Goal: Ask a question: Seek information or help from site administrators or community

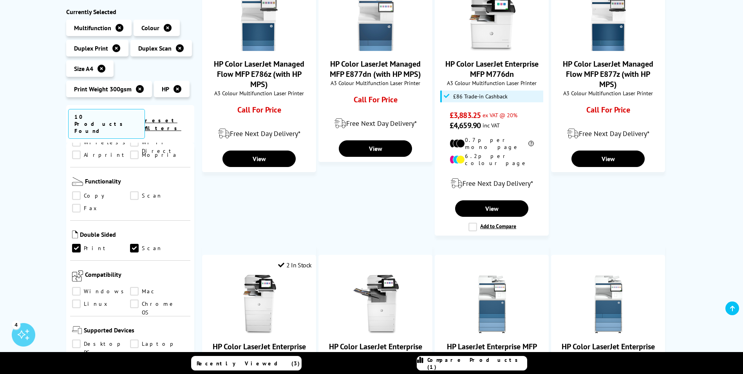
scroll to position [431, 0]
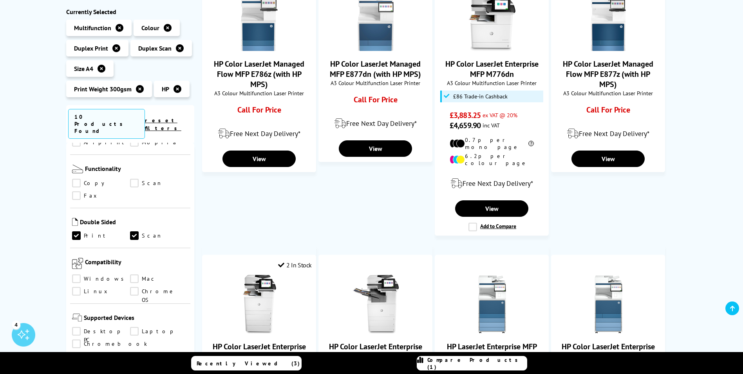
drag, startPoint x: 192, startPoint y: 281, endPoint x: 189, endPoint y: 272, distance: 9.3
click at [189, 272] on div "Brand" at bounding box center [130, 310] width 129 height 335
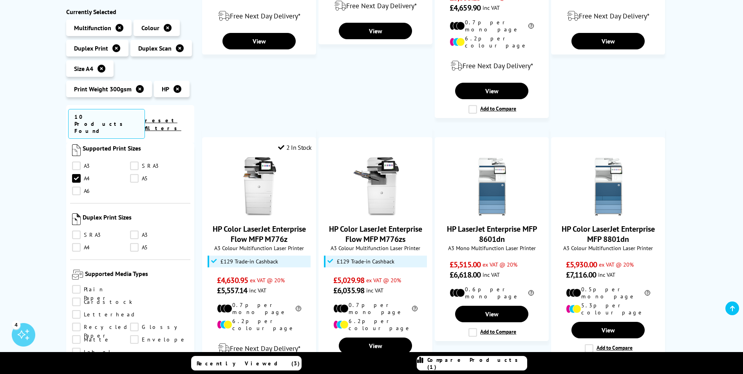
scroll to position [745, 0]
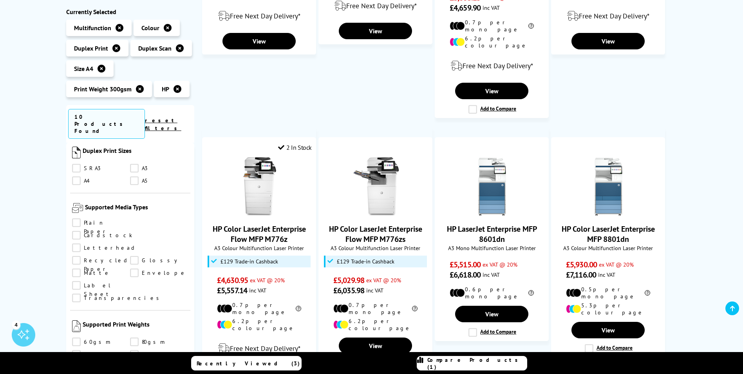
click at [87, 337] on ul "60gsm 80gsm 100gsm 120gsm 140gsm 160gsm 180gsm 200gsm 220gsm 250gsm" at bounding box center [130, 374] width 117 height 75
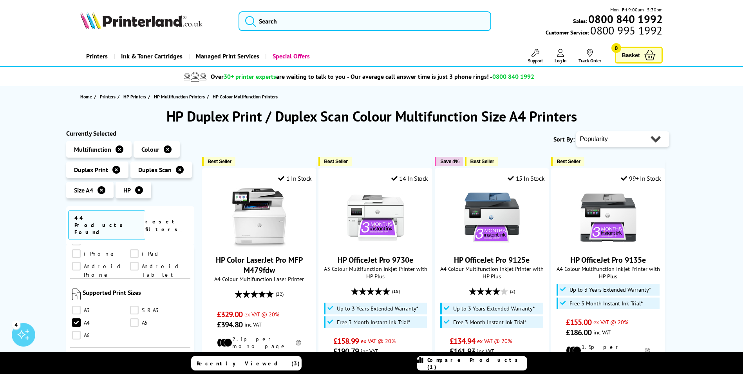
click at [605, 138] on select "Popularity Rating Price - Low to High Price - High to Low Running Costs - Low t…" at bounding box center [623, 139] width 93 height 16
select select "Price Ascending"
click at [577, 131] on select "Popularity Rating Price - Low to High Price - High to Low Running Costs - Low t…" at bounding box center [623, 139] width 93 height 16
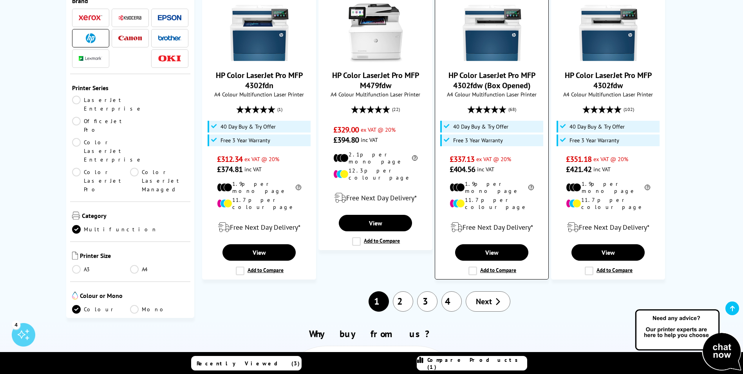
scroll to position [784, 0]
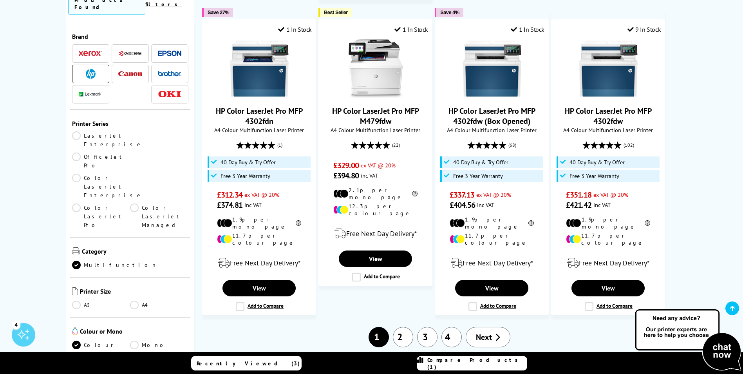
click at [399, 327] on link "2" at bounding box center [403, 337] width 20 height 20
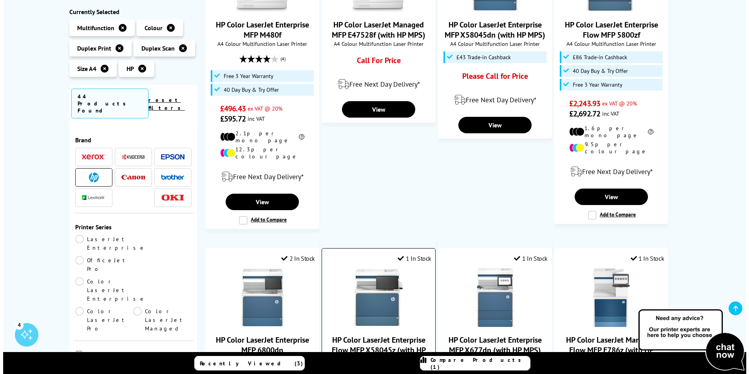
scroll to position [157, 0]
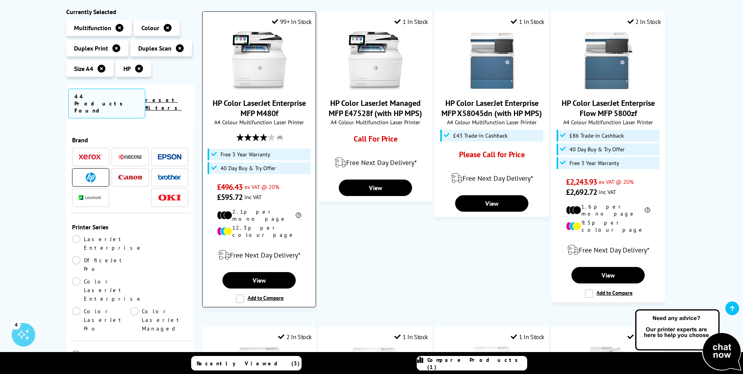
click at [240, 294] on label "Add to Compare" at bounding box center [260, 298] width 48 height 9
click at [0, 0] on input "Add to Compare" at bounding box center [0, 0] width 0 height 0
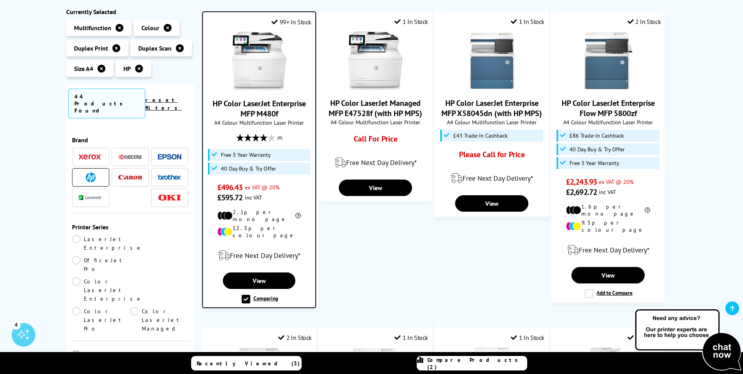
click at [459, 362] on span "Compare Products (2)" at bounding box center [478, 363] width 100 height 14
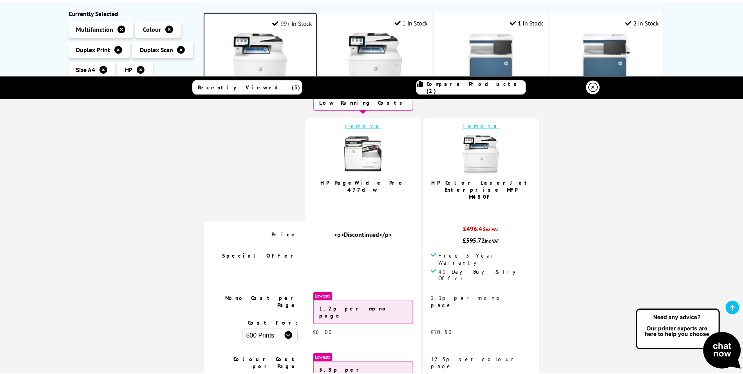
scroll to position [0, 0]
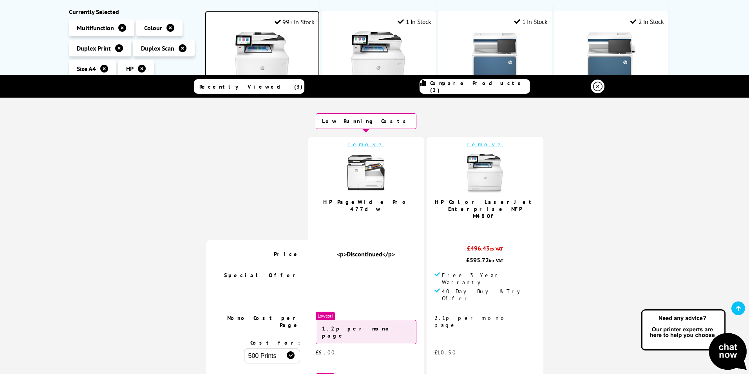
click at [469, 145] on link "remove" at bounding box center [485, 144] width 37 height 7
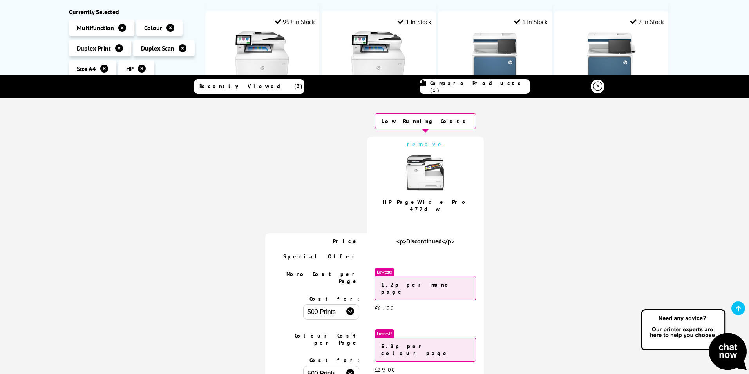
click at [597, 86] on icon at bounding box center [597, 86] width 9 height 9
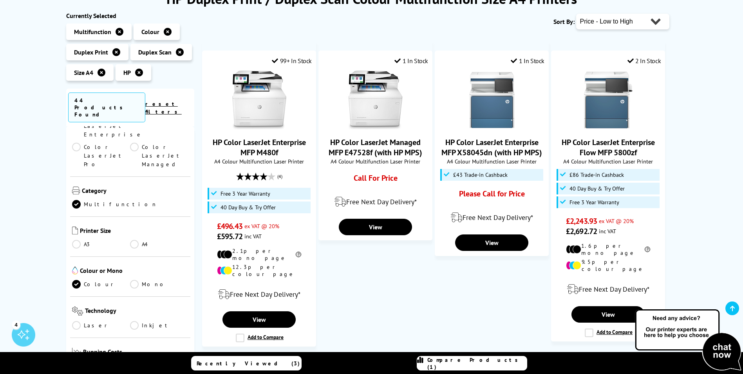
scroll to position [157, 0]
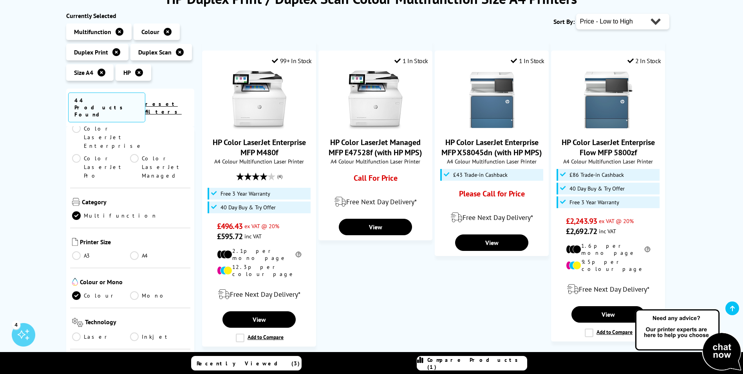
click at [136, 251] on link "A4" at bounding box center [159, 255] width 58 height 9
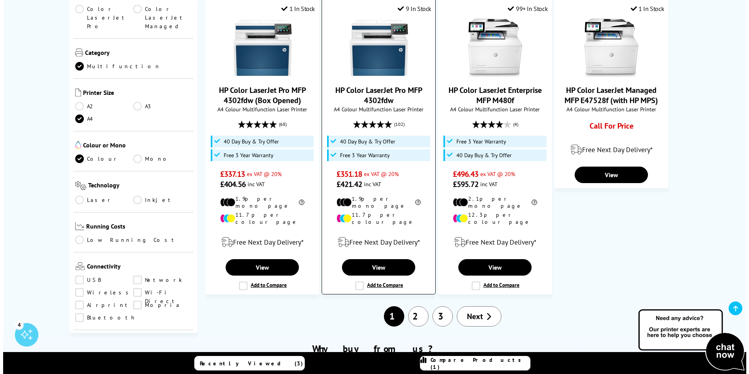
scroll to position [745, 0]
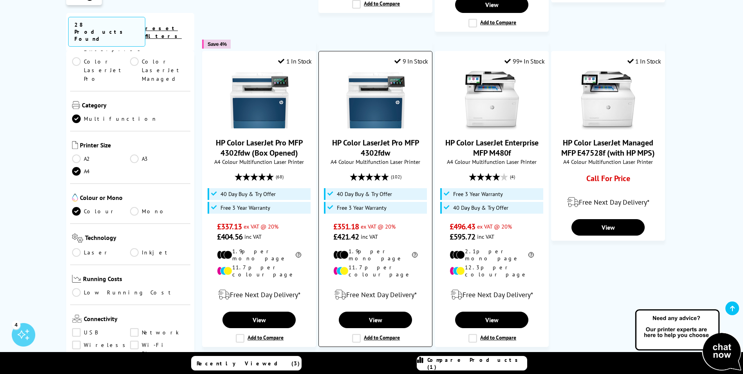
click at [356, 334] on label "Add to Compare" at bounding box center [376, 338] width 48 height 9
click at [0, 0] on input "Add to Compare" at bounding box center [0, 0] width 0 height 0
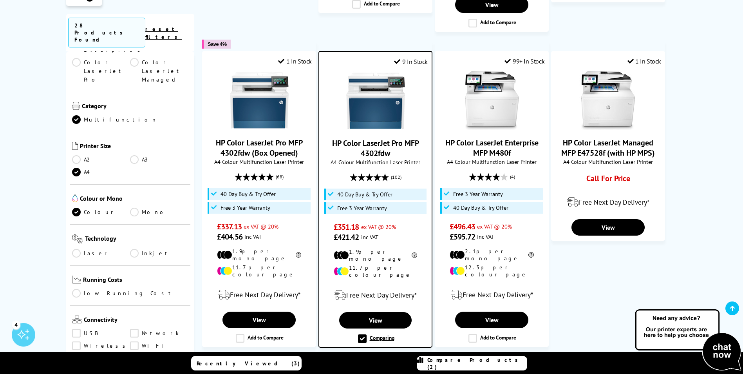
click at [487, 360] on span "Compare Products (2)" at bounding box center [478, 363] width 100 height 14
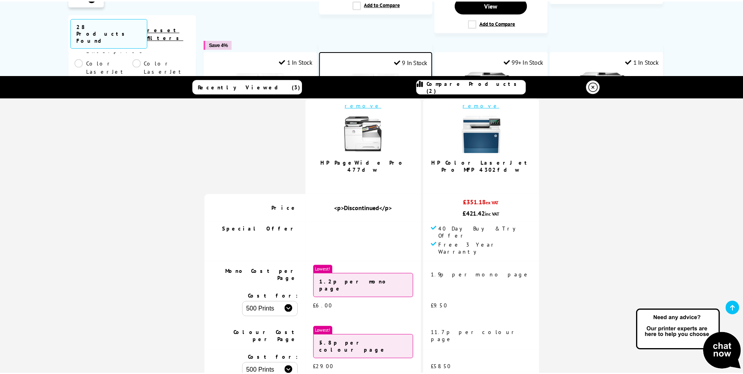
scroll to position [0, 0]
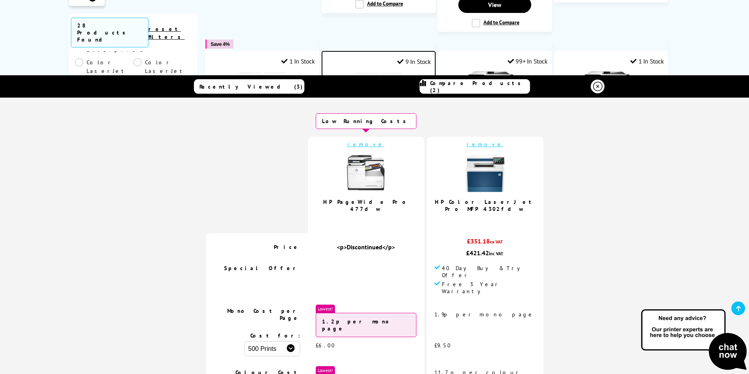
click at [468, 143] on link "remove" at bounding box center [485, 144] width 37 height 7
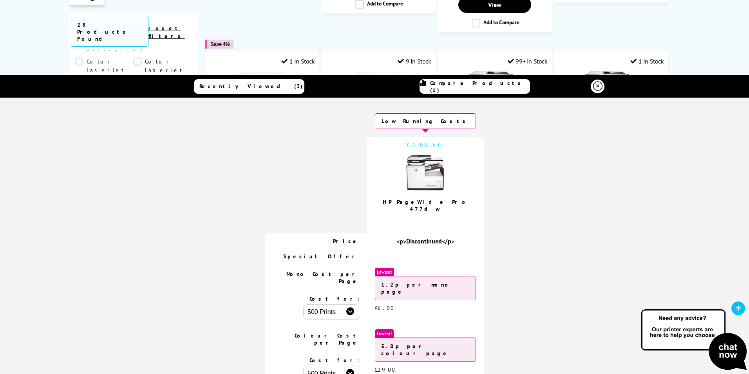
click at [602, 84] on link at bounding box center [598, 87] width 14 height 14
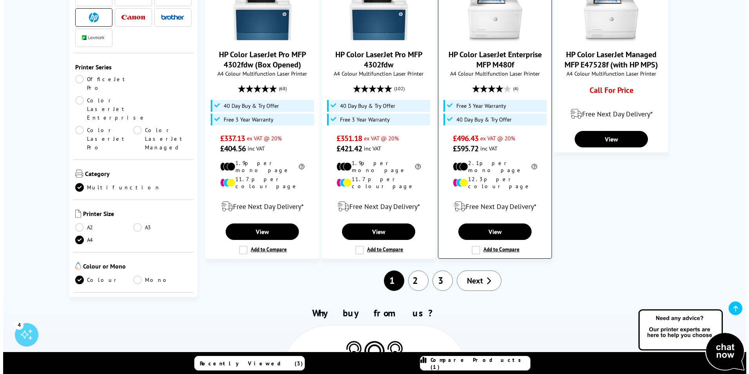
scroll to position [823, 0]
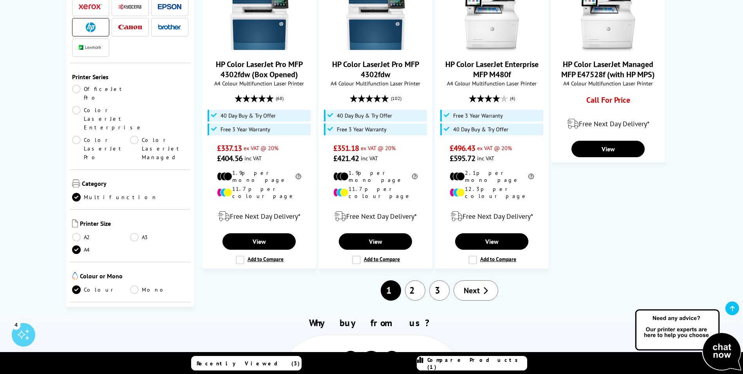
click at [488, 361] on span "Compare Products (1)" at bounding box center [478, 363] width 100 height 14
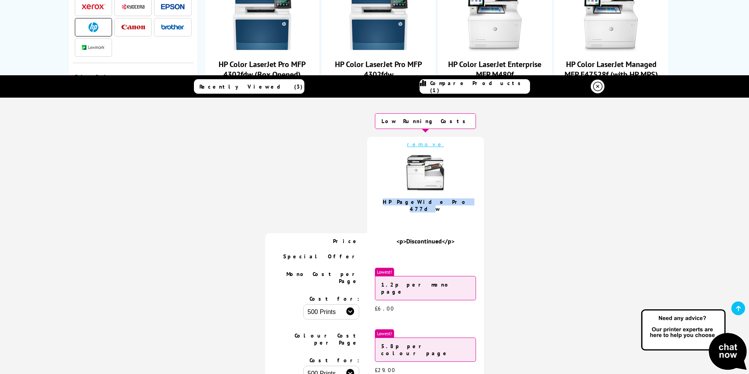
drag, startPoint x: 388, startPoint y: 200, endPoint x: 450, endPoint y: 201, distance: 61.5
click at [450, 201] on td "remove HP PageWide Pro 477dw 4.7 / 5" at bounding box center [425, 185] width 117 height 96
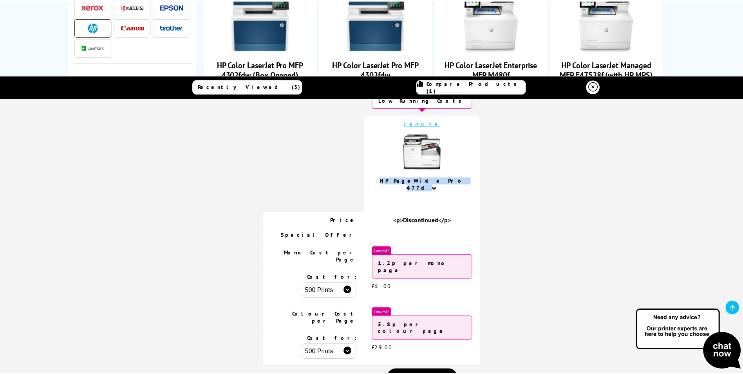
scroll to position [235, 0]
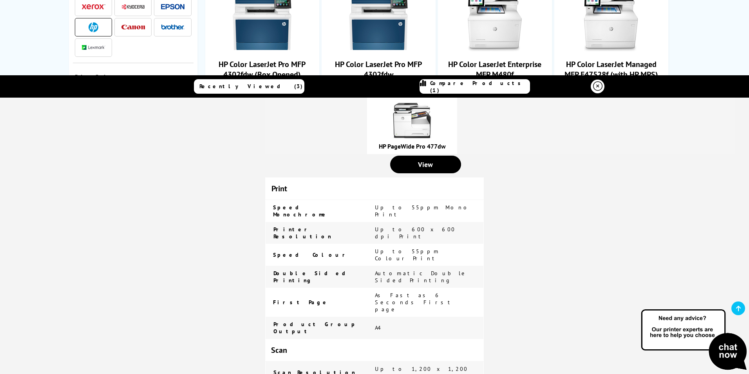
click at [598, 87] on icon at bounding box center [597, 86] width 9 height 9
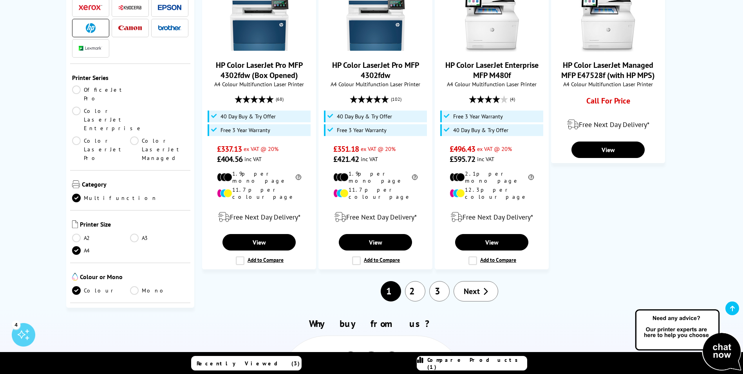
scroll to position [823, 0]
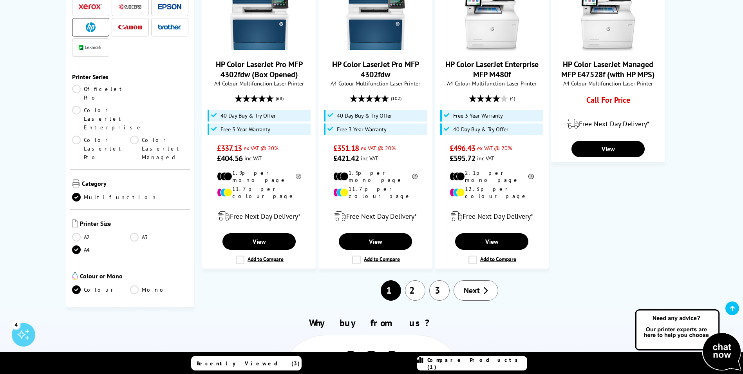
click at [424, 280] on link "2" at bounding box center [415, 290] width 20 height 20
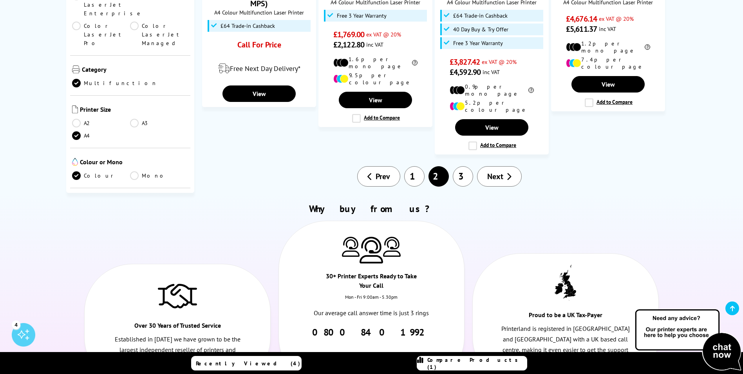
scroll to position [784, 0]
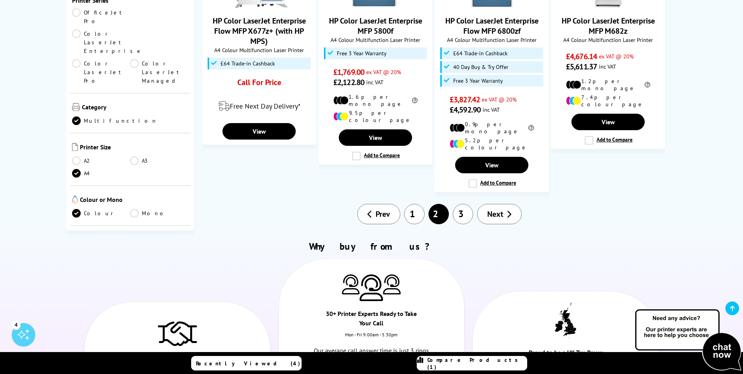
click at [462, 204] on link "3" at bounding box center [463, 214] width 20 height 20
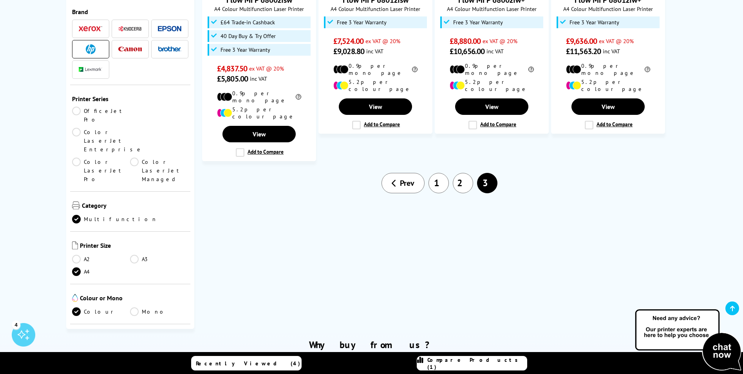
scroll to position [274, 0]
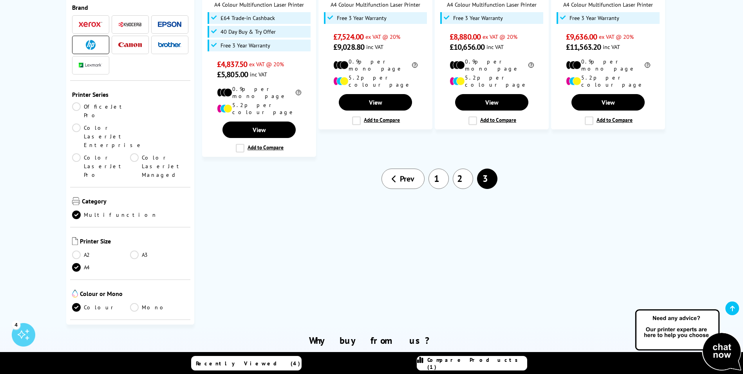
click at [439, 175] on link "1" at bounding box center [439, 179] width 20 height 20
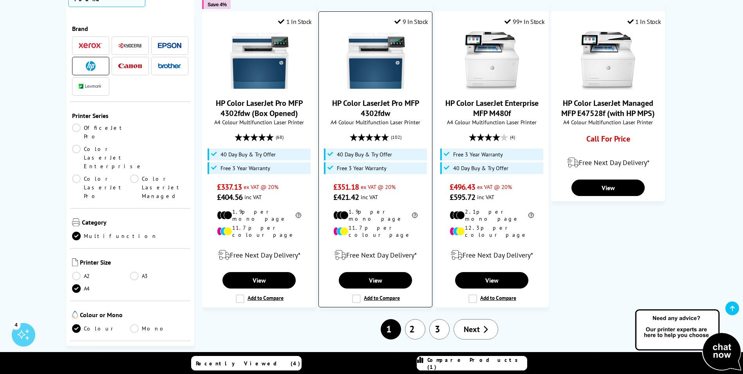
scroll to position [784, 0]
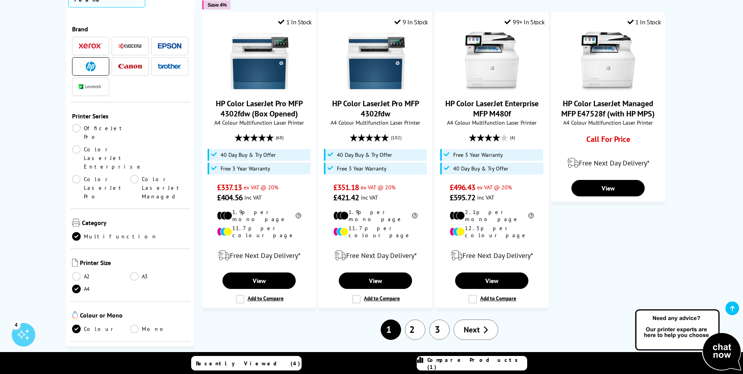
click at [413, 319] on link "2" at bounding box center [415, 329] width 20 height 20
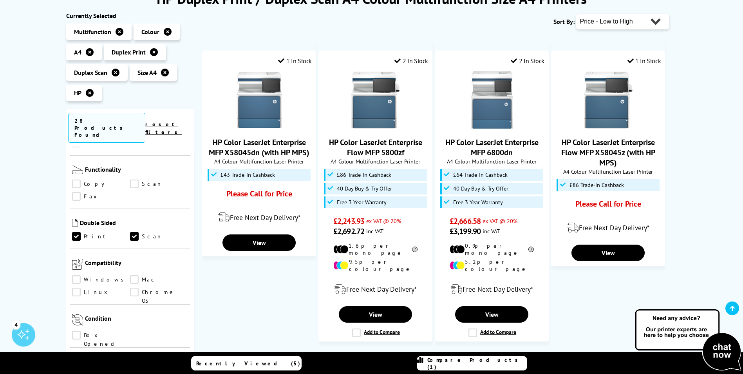
scroll to position [666, 0]
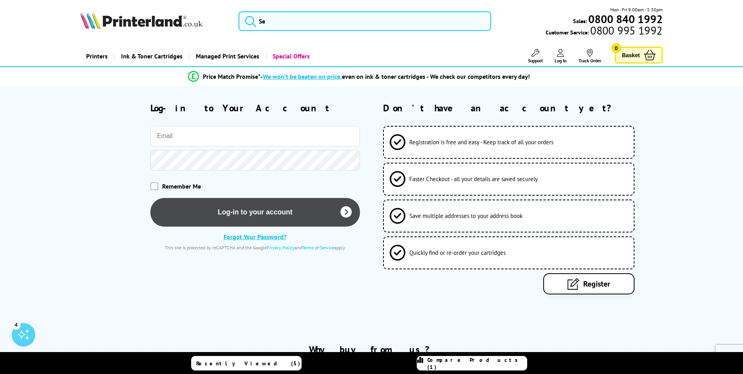
type input "[EMAIL_ADDRESS][DOMAIN_NAME]"
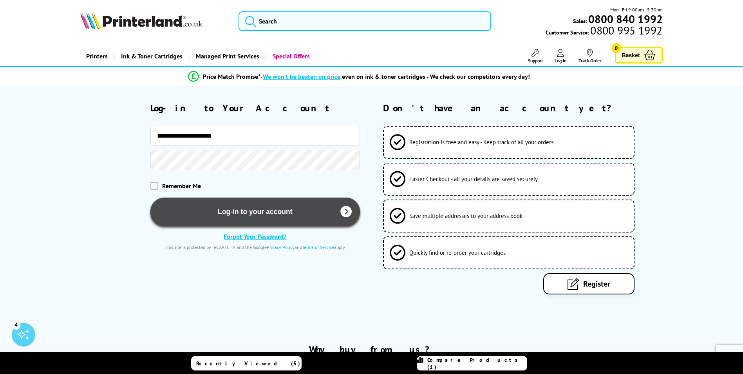
click at [267, 222] on button "Log-in to your account" at bounding box center [256, 212] width 210 height 29
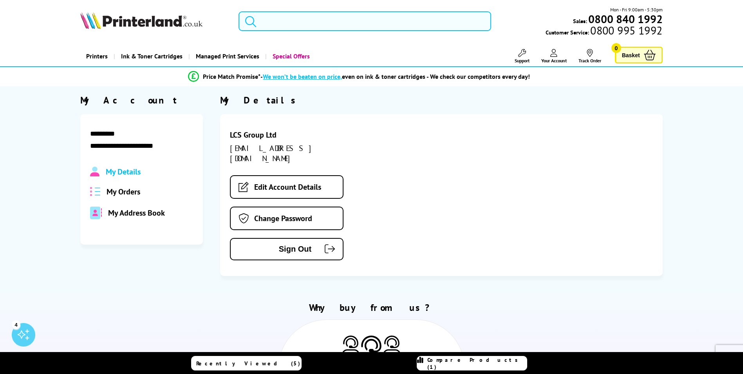
click at [530, 52] on ul "Support Technical Support Customer Support Track Order Sign Out Blog" at bounding box center [550, 56] width 114 height 15
click at [526, 51] on link "Support" at bounding box center [522, 56] width 15 height 15
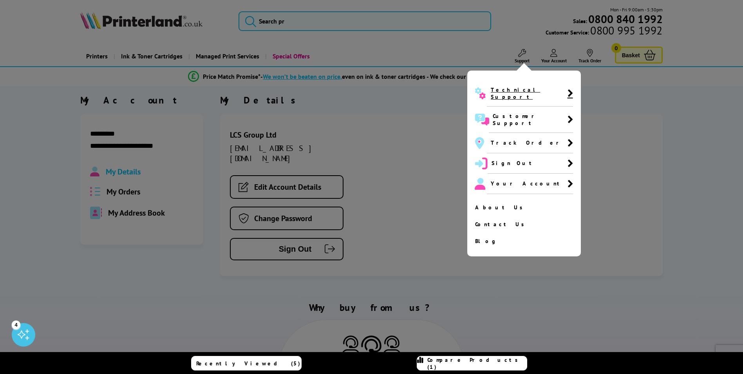
click at [524, 90] on span "Technical Support" at bounding box center [529, 93] width 76 height 14
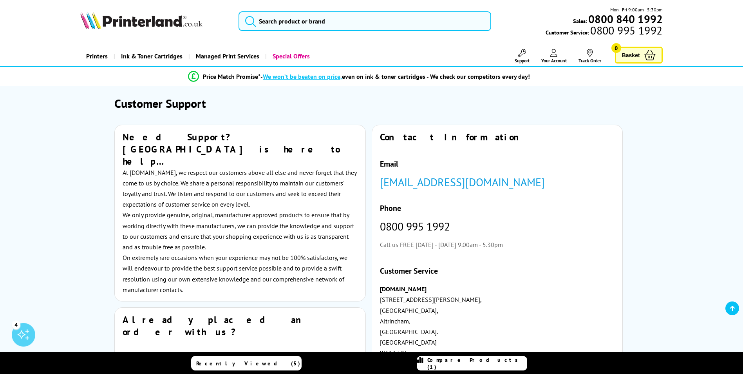
drag, startPoint x: 531, startPoint y: 52, endPoint x: 515, endPoint y: 48, distance: 15.9
click at [524, 50] on icon at bounding box center [523, 53] width 8 height 8
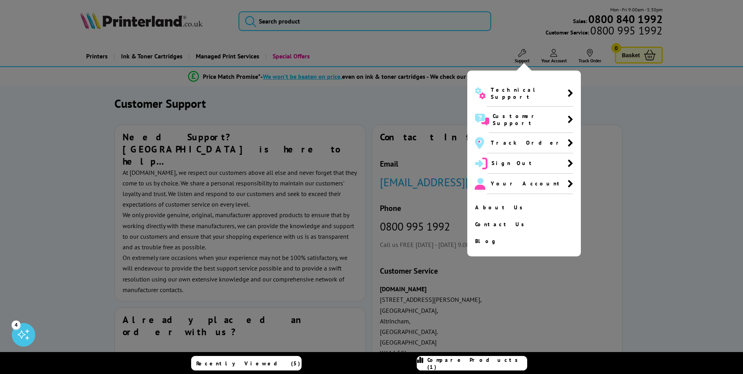
click at [527, 52] on div at bounding box center [371, 187] width 743 height 374
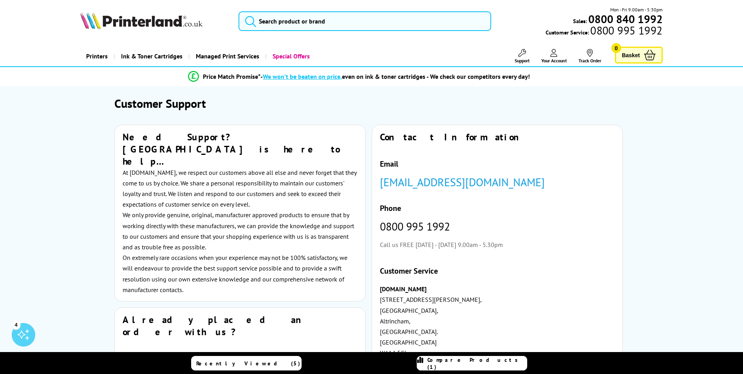
click at [560, 56] on link "Your Account" at bounding box center [554, 56] width 25 height 15
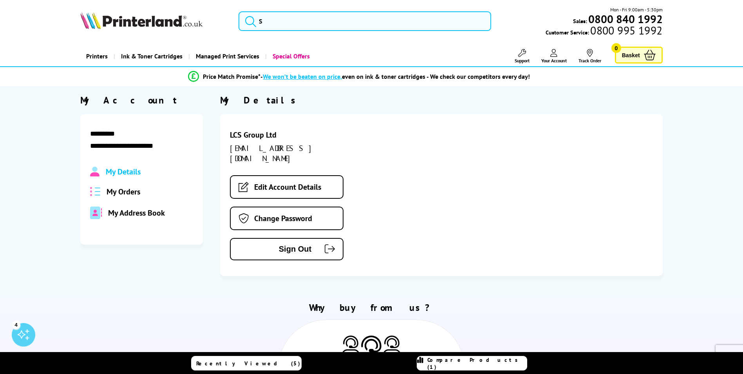
click at [526, 49] on link "Support" at bounding box center [522, 56] width 15 height 15
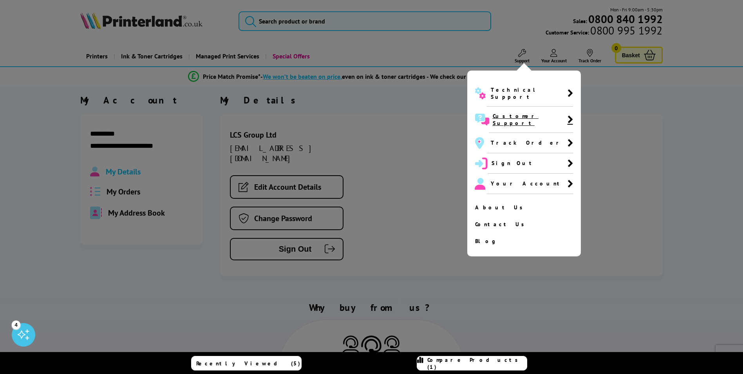
click at [502, 112] on span "Customer Support" at bounding box center [530, 119] width 75 height 14
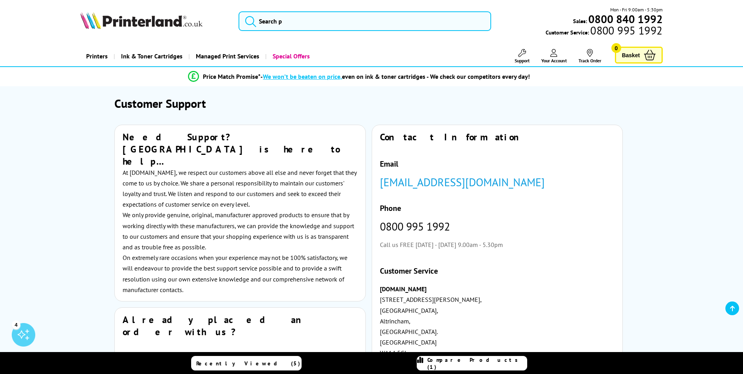
drag, startPoint x: 484, startPoint y: 175, endPoint x: 220, endPoint y: 21, distance: 305.6
click at [102, 21] on img at bounding box center [141, 20] width 122 height 17
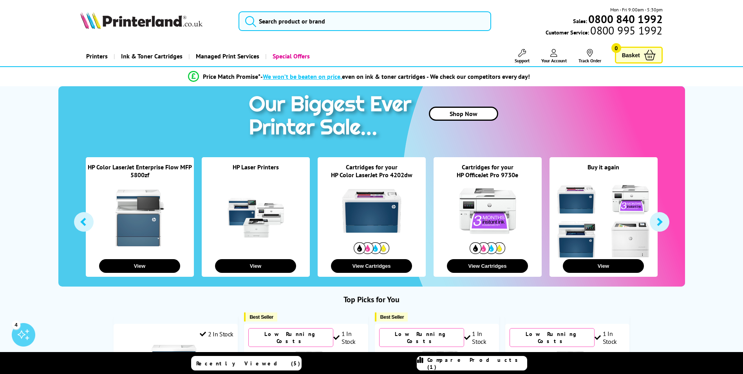
click at [104, 54] on link "Printers" at bounding box center [96, 56] width 33 height 20
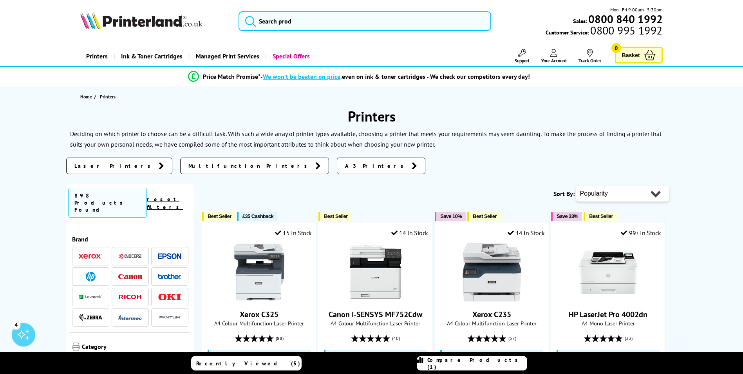
click at [80, 272] on span at bounding box center [91, 277] width 24 height 10
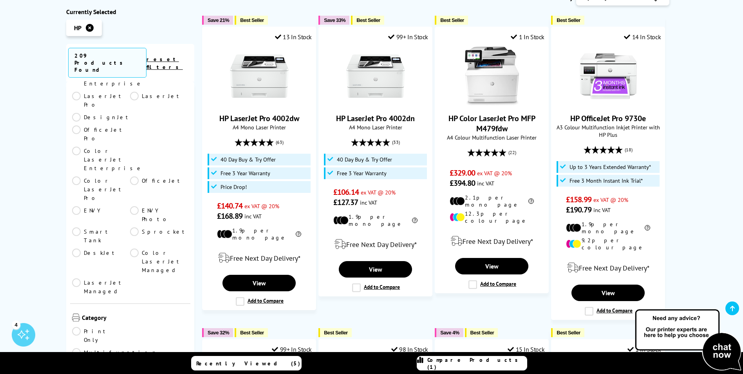
scroll to position [157, 0]
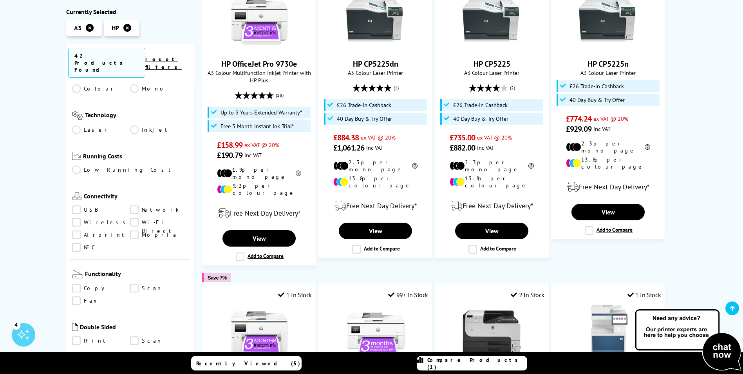
scroll to position [274, 0]
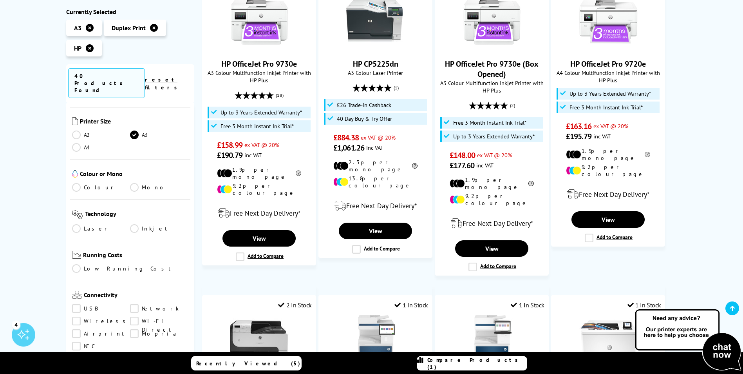
scroll to position [314, 0]
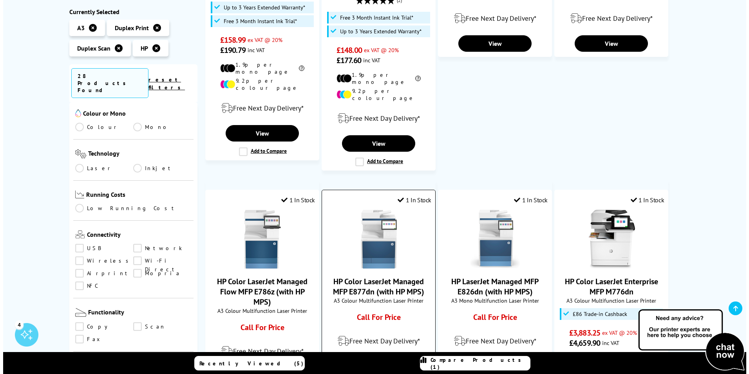
scroll to position [392, 0]
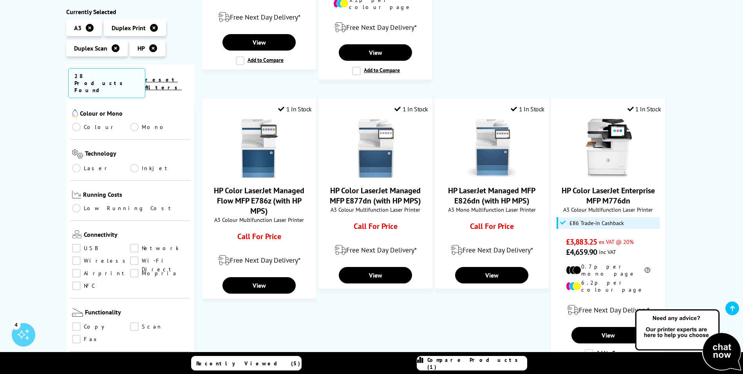
click at [498, 365] on span "Compare Products (1)" at bounding box center [478, 363] width 100 height 14
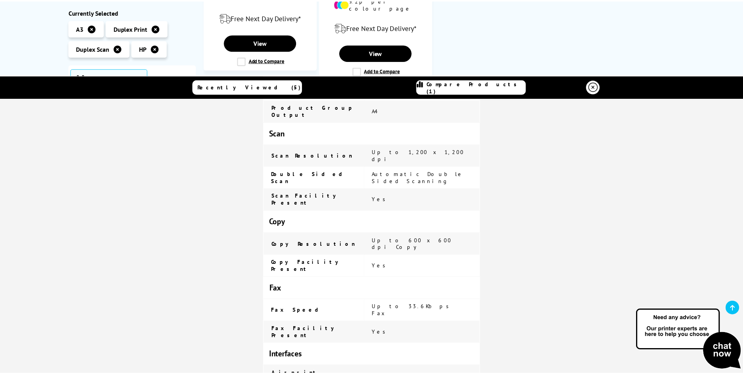
scroll to position [0, 0]
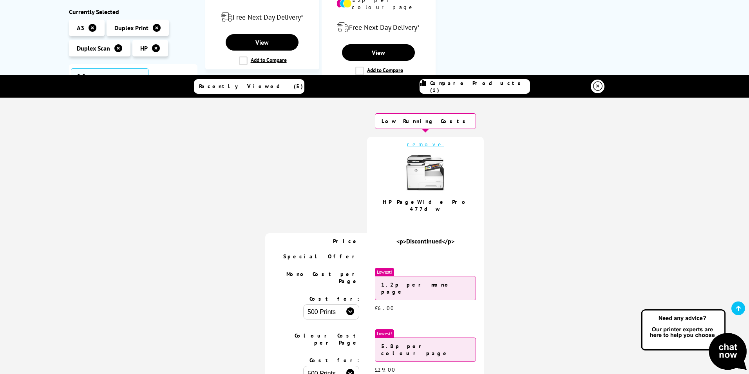
drag, startPoint x: 516, startPoint y: 180, endPoint x: 452, endPoint y: -29, distance: 218.8
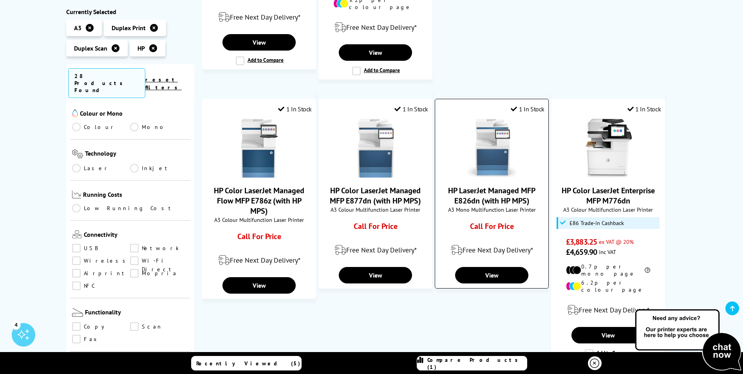
scroll to position [627, 0]
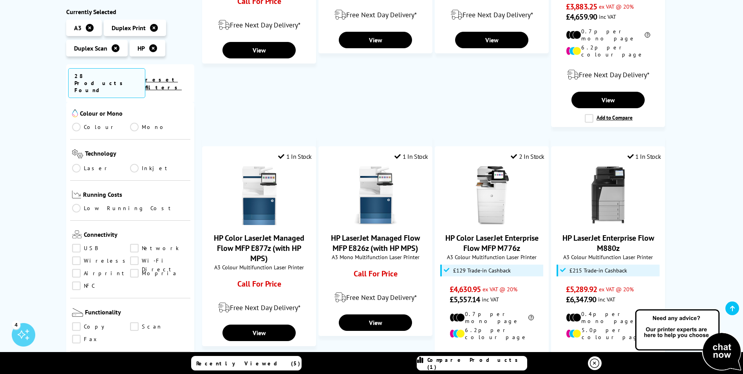
click at [725, 352] on img at bounding box center [689, 340] width 110 height 64
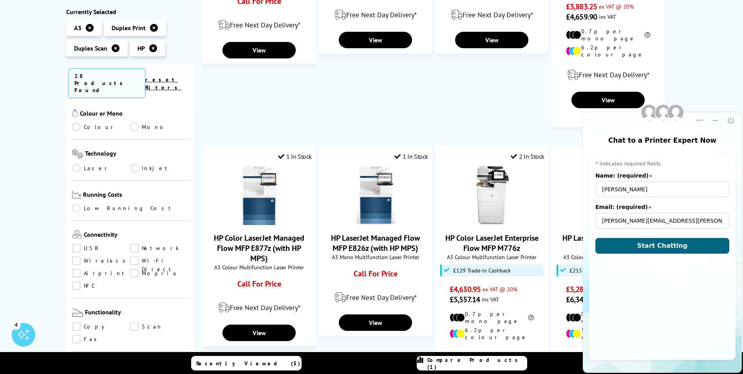
scroll to position [0, 0]
click at [674, 243] on span "Start Chatting" at bounding box center [663, 245] width 51 height 7
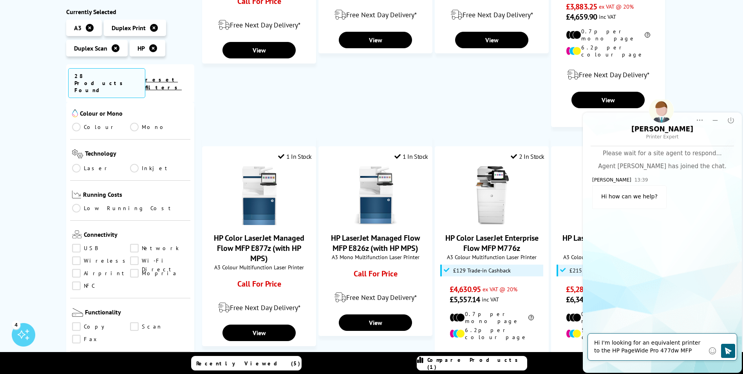
click at [676, 344] on textarea "Hi I'm looking for an equivalent printer to the HP PageWide Pro 477dw MFP" at bounding box center [650, 347] width 111 height 16
click at [680, 350] on textarea "Hi I'm looking for an equivalent to the HP PageWide Pro 477dw MFP" at bounding box center [650, 347] width 111 height 16
type textarea "Hi I'm looking for an equivalent to the HP PageWide Pro 477dw MFP printer"
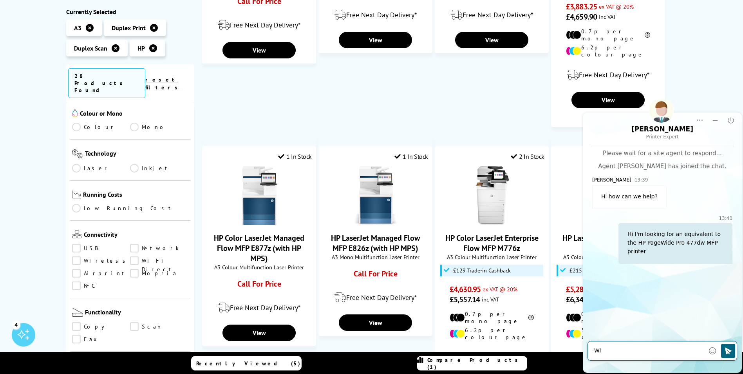
type textarea "W"
type textarea "I"
type textarea "A"
drag, startPoint x: 630, startPoint y: 343, endPoint x: 537, endPoint y: 331, distance: 93.6
click at [582, 331] on html "Richard Printer Expert Rating Rating Transcript Transcript Print Print Popup Po…" at bounding box center [662, 237] width 161 height 274
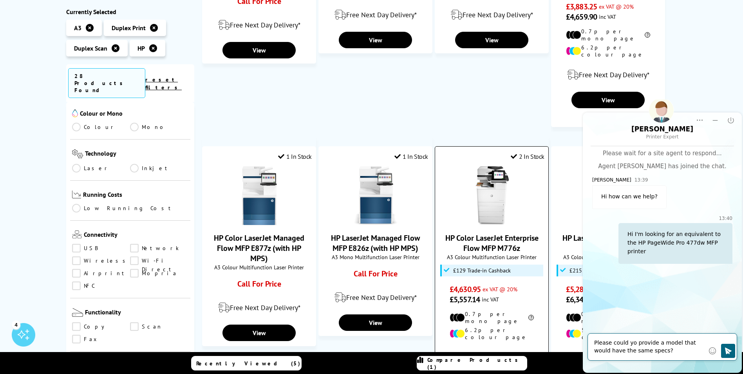
type textarea "Please could you provide a model that would have the same specs?"
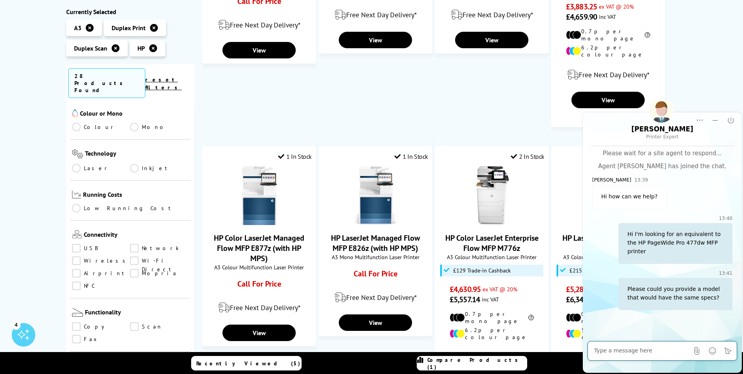
click at [652, 324] on div "Chat window Please wait for a site agent to respond... Agent Richard has joined…" at bounding box center [662, 243] width 159 height 195
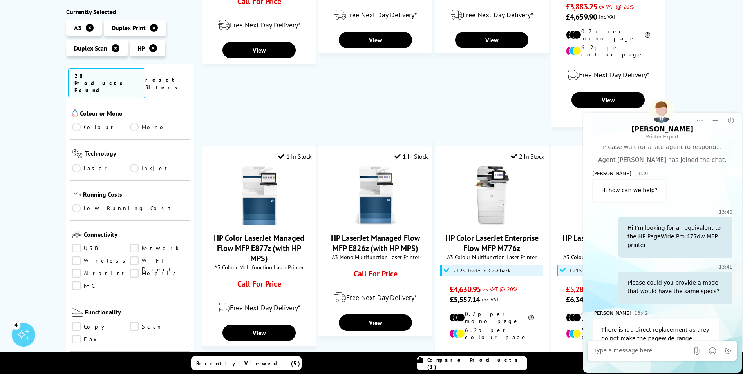
scroll to position [24, 0]
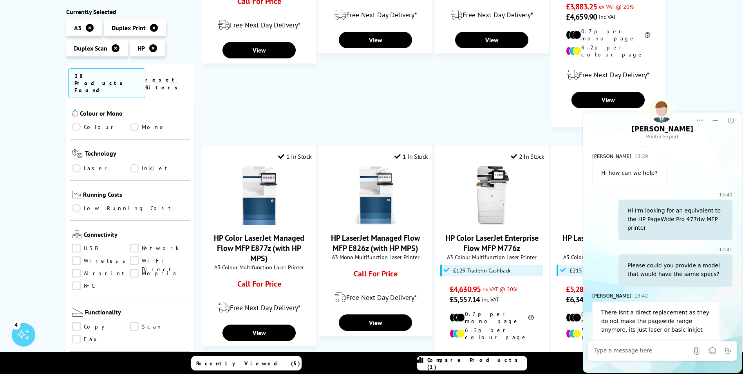
click at [642, 279] on div "Please wait for a site agent to respond... Agent Richard has joined the chat. R…" at bounding box center [663, 237] width 140 height 222
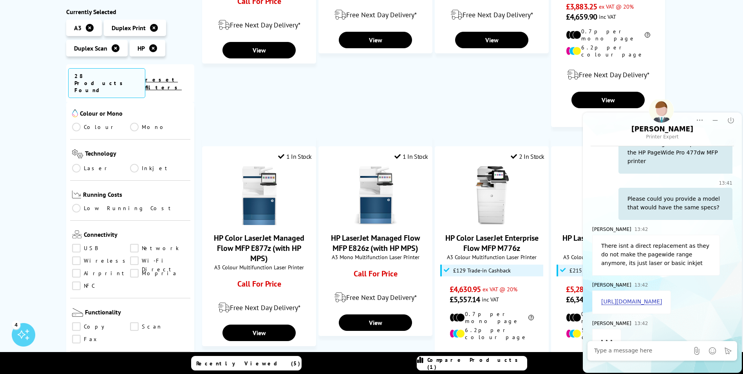
scroll to position [109, 0]
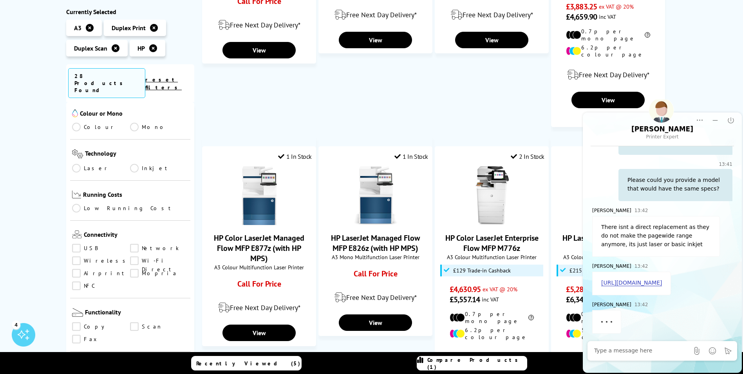
drag, startPoint x: 643, startPoint y: 318, endPoint x: 646, endPoint y: 328, distance: 9.9
click at [646, 328] on div "Richard 13:42" at bounding box center [663, 317] width 140 height 34
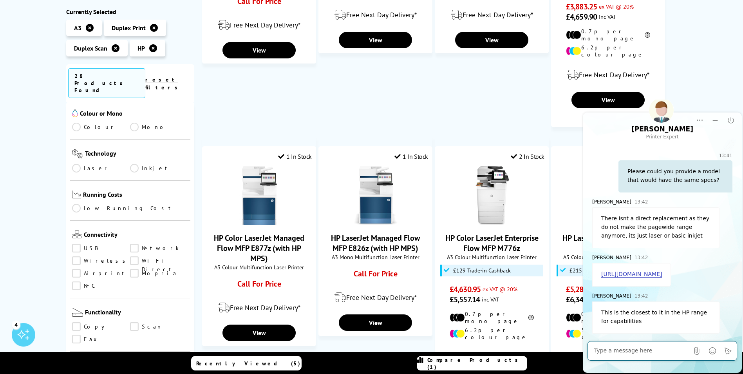
click at [649, 349] on textarea "Message input field. Type your text here and use the Send button to send." at bounding box center [642, 351] width 95 height 8
type textarea "D"
click at [625, 347] on div at bounding box center [642, 351] width 95 height 16
click at [633, 348] on textarea "Message input field. Type your text here and use the Send button to send." at bounding box center [642, 351] width 95 height 8
type textarea "R"
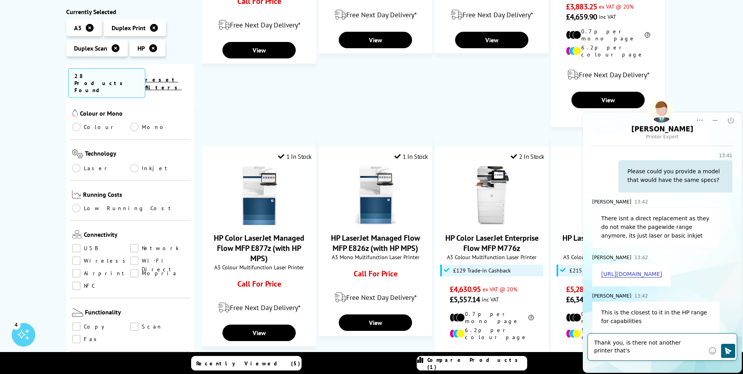
scroll to position [125, 0]
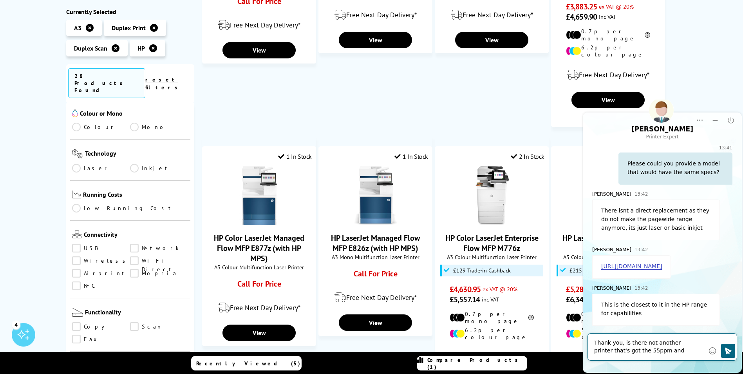
click at [658, 348] on textarea "Thank you, is there not another printer that's got the 55ppm and" at bounding box center [650, 347] width 111 height 16
drag, startPoint x: 660, startPoint y: 348, endPoint x: 647, endPoint y: 352, distance: 12.7
click at [647, 352] on textarea "Thank you, is there not another printer that's got the 55ppm and" at bounding box center [650, 347] width 111 height 16
type textarea "Thank you, is there not another printer that's got the 55ppm ?"
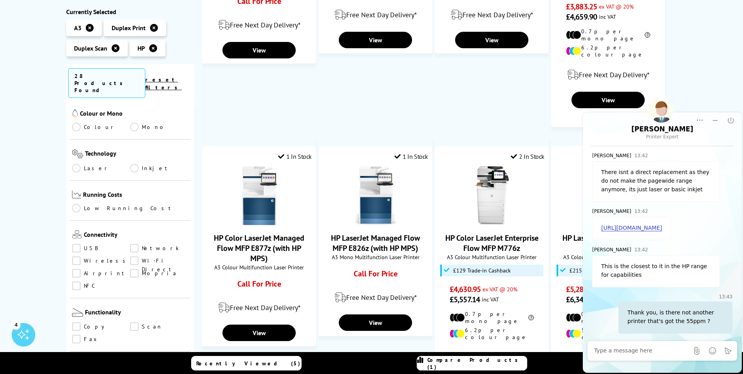
click at [603, 313] on div "13:43 Thank you, is there not another printer that's got the 55ppm ?" at bounding box center [663, 313] width 140 height 42
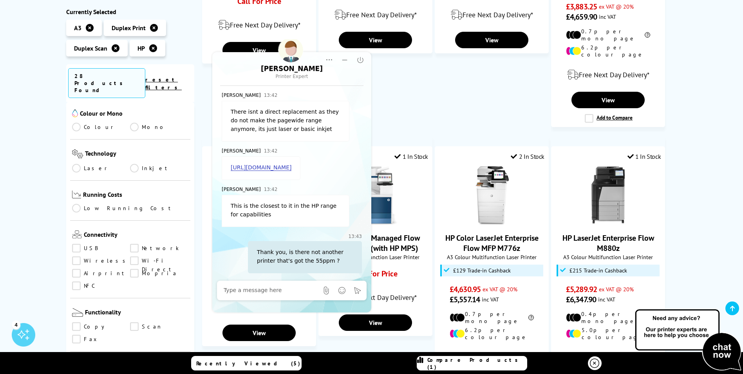
drag, startPoint x: 673, startPoint y: 120, endPoint x: 302, endPoint y: 60, distance: 375.6
click at [302, 60] on div at bounding box center [291, 176] width 161 height 274
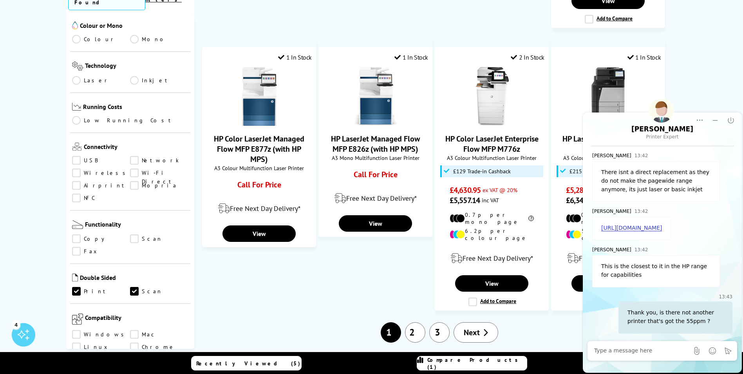
click at [630, 254] on div "Richard 13:42 This is the closest to it in the HP range for capabilities" at bounding box center [663, 266] width 140 height 42
click at [627, 348] on textarea "Message input field. Type your text here and use the Send button to send." at bounding box center [642, 351] width 95 height 8
type textarea "Hello"
click at [608, 312] on div "13:43 Thank you, is there not another printer that's got the 55ppm ?" at bounding box center [663, 313] width 140 height 42
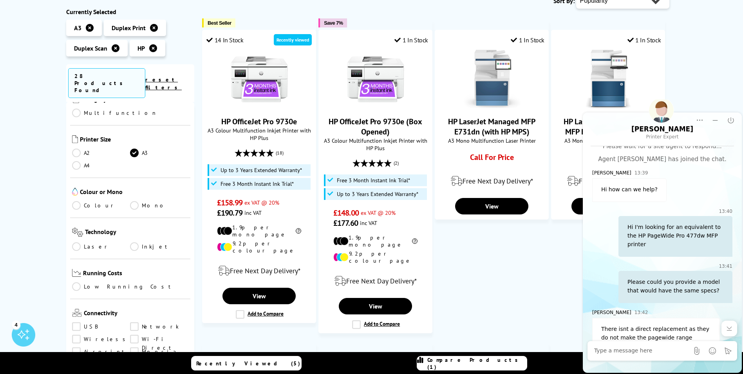
scroll to position [157, 0]
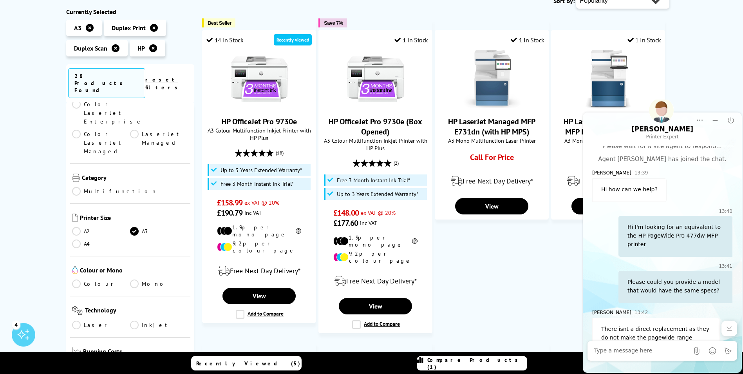
click at [84, 239] on link "A4" at bounding box center [101, 243] width 58 height 9
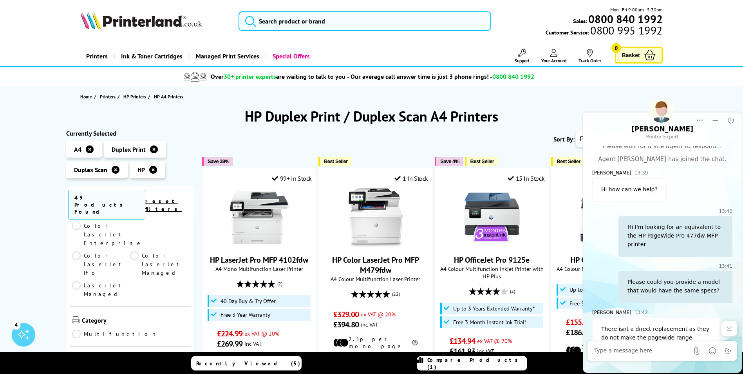
drag, startPoint x: 630, startPoint y: 125, endPoint x: 611, endPoint y: 132, distance: 19.9
click at [611, 133] on div "Richard Printer Expert" at bounding box center [663, 132] width 112 height 15
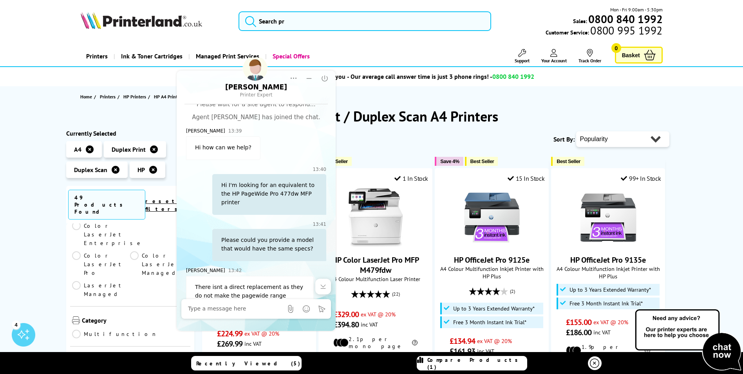
drag, startPoint x: 621, startPoint y: 114, endPoint x: 484, endPoint y: 122, distance: 137.4
click at [191, 61] on div at bounding box center [256, 195] width 161 height 274
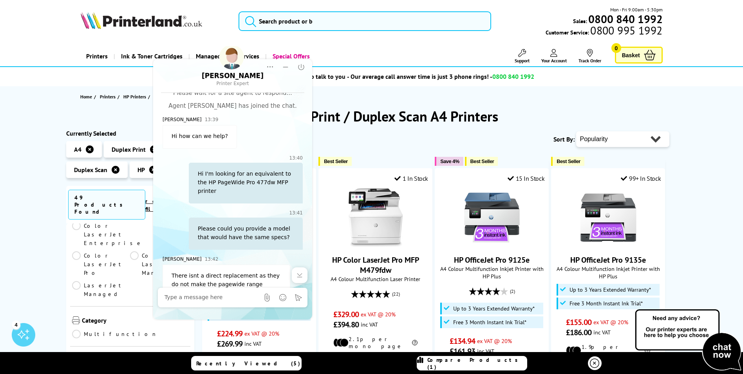
click at [586, 136] on select "Popularity Rating Price - Low to High Price - High to Low Running Costs - Low t…" at bounding box center [623, 139] width 93 height 16
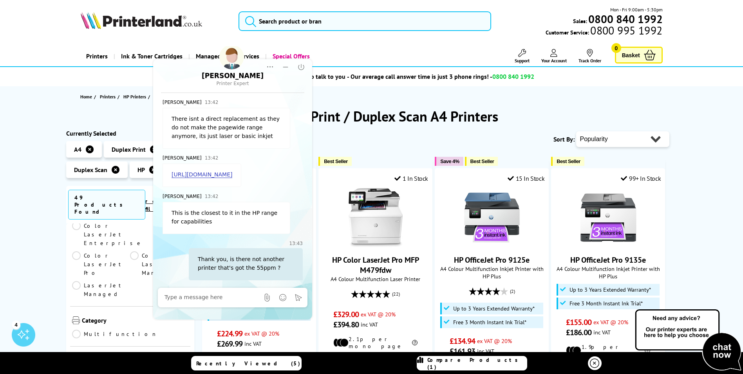
click at [600, 136] on select "Popularity Rating Price - Low to High Price - High to Low Running Costs - Low t…" at bounding box center [623, 139] width 93 height 16
select select "Price Ascending"
click at [577, 131] on select "Popularity Rating Price - Low to High Price - High to Low Running Costs - Low t…" at bounding box center [623, 139] width 93 height 16
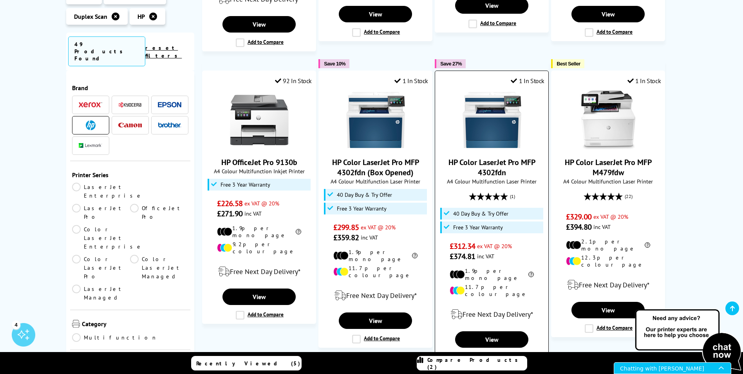
scroll to position [745, 0]
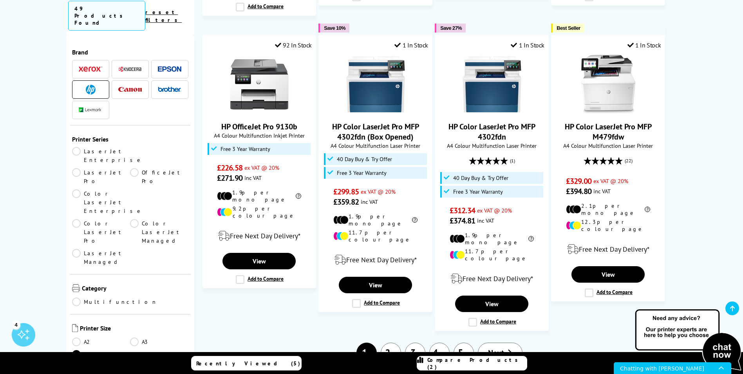
click at [384, 343] on link "2" at bounding box center [391, 353] width 20 height 20
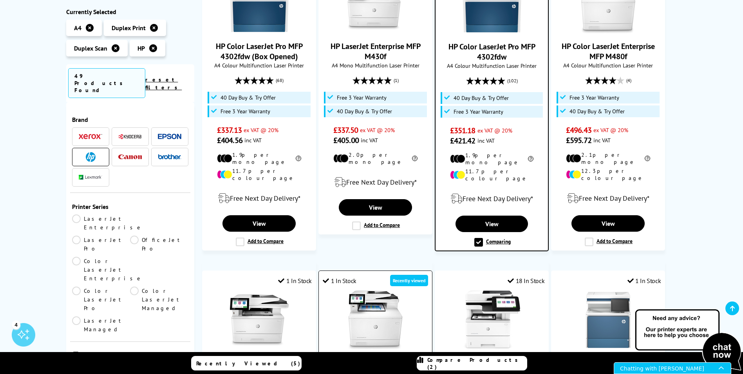
scroll to position [196, 0]
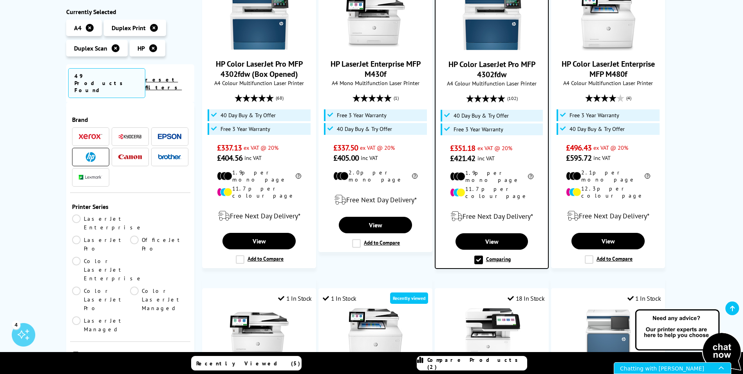
drag, startPoint x: 626, startPoint y: 368, endPoint x: 622, endPoint y: 343, distance: 25.4
click at [622, 362] on html "Chatting with [PERSON_NAME]" at bounding box center [673, 368] width 118 height 12
click at [635, 364] on div "Chatting with [PERSON_NAME]" at bounding box center [669, 368] width 99 height 11
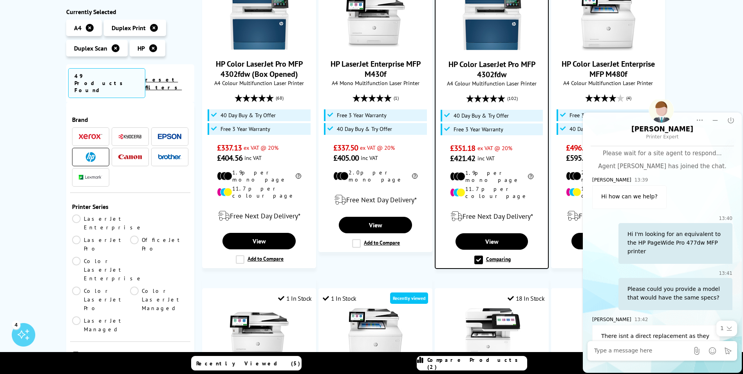
scroll to position [219, 0]
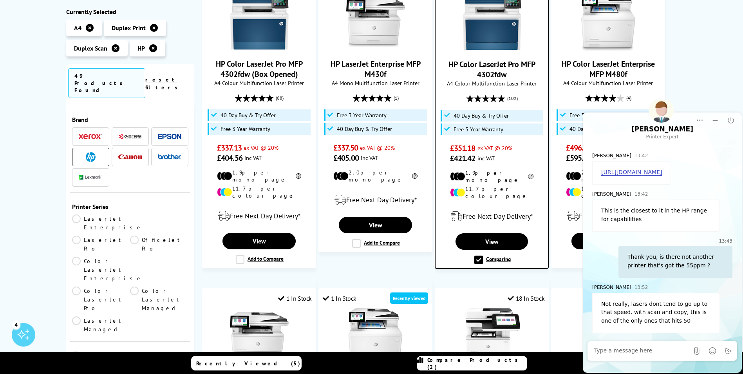
click at [624, 284] on div "[PERSON_NAME] 13:52" at bounding box center [663, 287] width 140 height 9
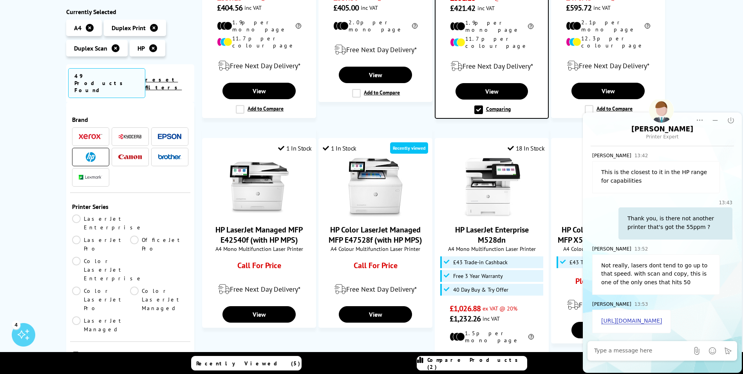
scroll to position [353, 0]
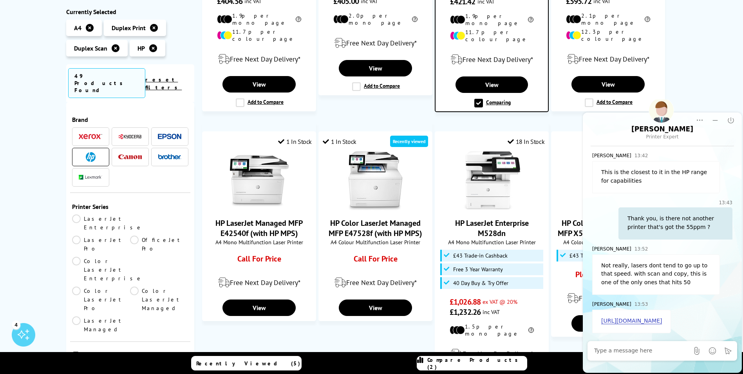
click at [667, 356] on div at bounding box center [642, 351] width 95 height 16
click at [635, 350] on textarea "Message input field. Type your text here and use the Send button to send." at bounding box center [642, 351] width 95 height 8
type textarea "Thank you for your help"
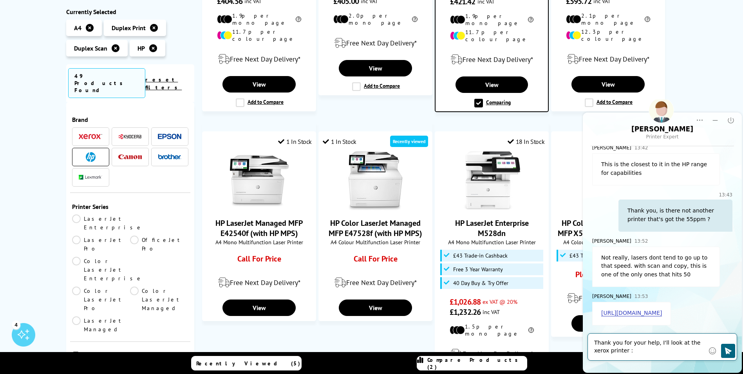
type textarea "Thank you for your help, I'll look at the xerox printer :)"
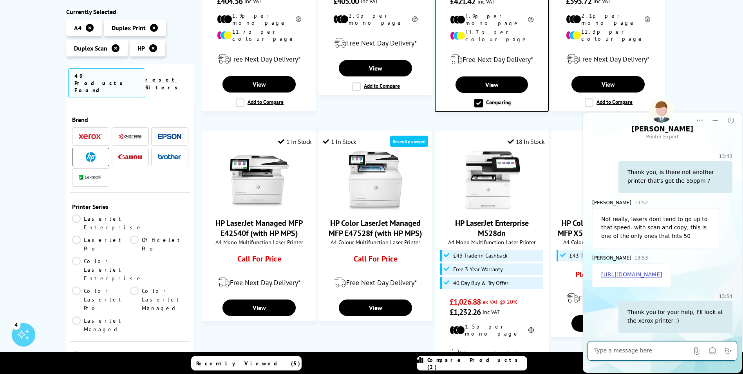
scroll to position [313, 0]
click at [631, 349] on textarea "Message input field. Type your text here and use the Send button to send." at bounding box center [642, 351] width 95 height 8
type textarea "Have a nice day"
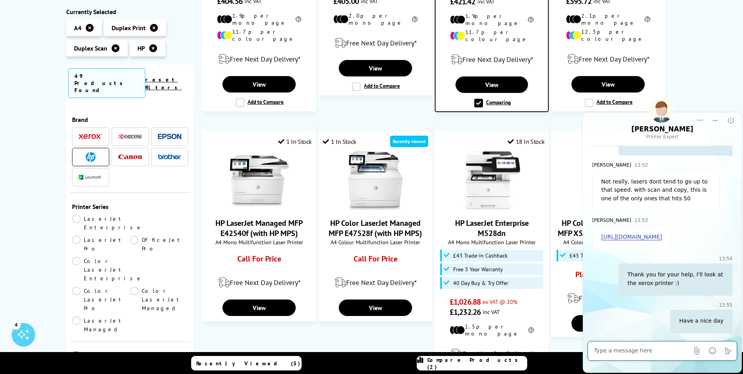
scroll to position [350, 0]
click at [729, 122] on icon "End Chat" at bounding box center [731, 120] width 8 height 8
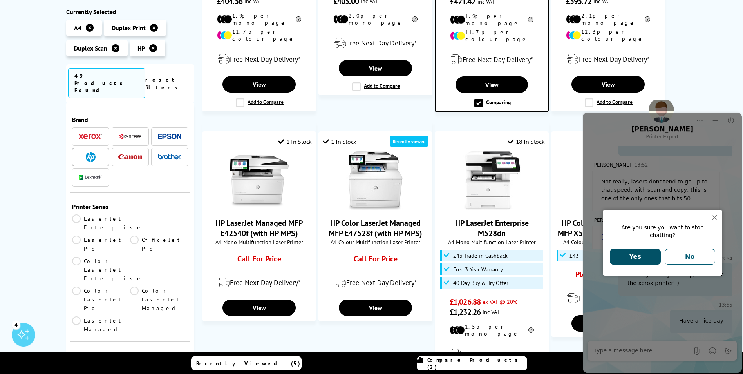
click at [635, 249] on button "Yes" at bounding box center [635, 257] width 51 height 16
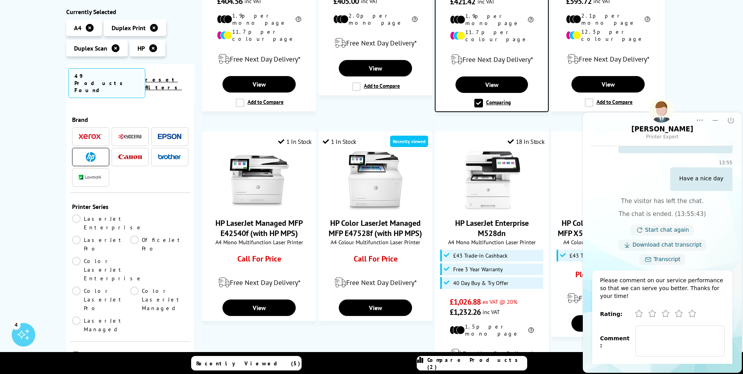
scroll to position [526, 0]
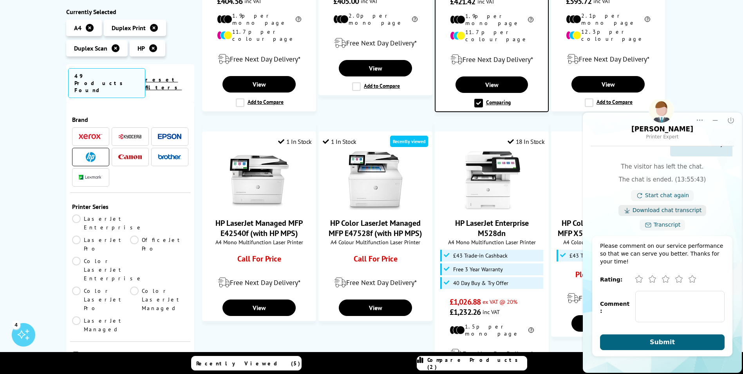
click at [654, 212] on link "Download chat transcript" at bounding box center [667, 211] width 69 height 8
click at [731, 118] on icon "Close" at bounding box center [731, 120] width 8 height 8
